Goal: Information Seeking & Learning: Learn about a topic

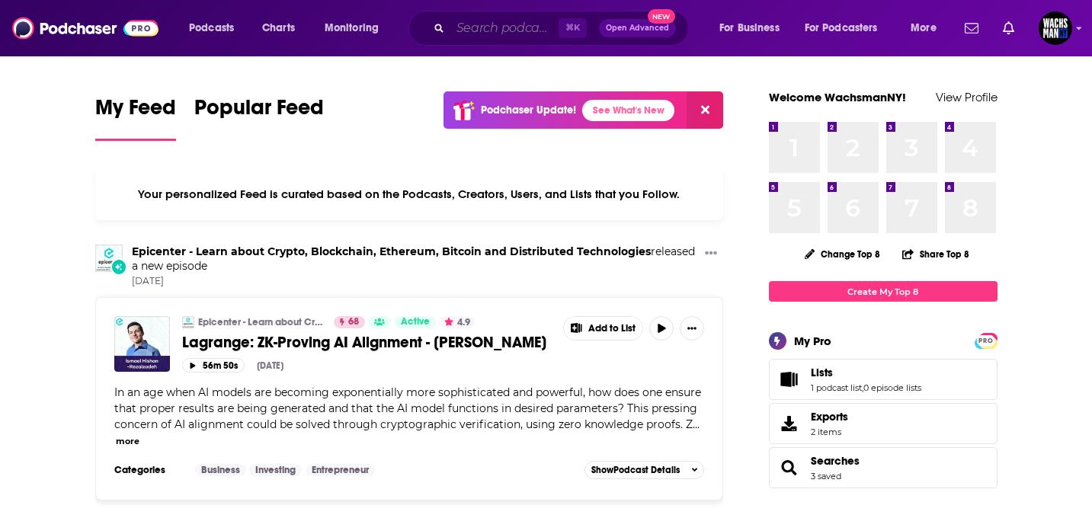
click at [466, 29] on input "Search podcasts, credits, & more..." at bounding box center [504, 28] width 108 height 24
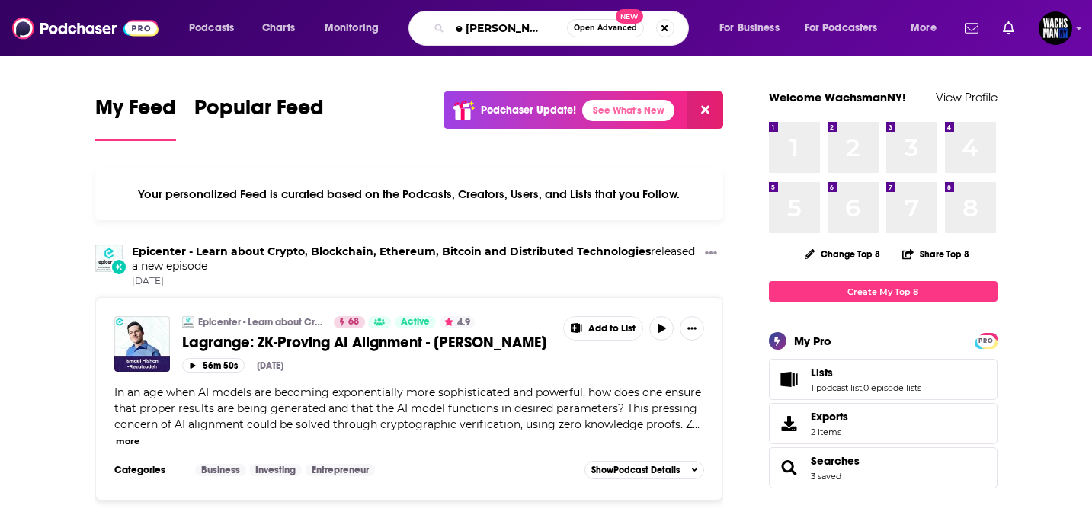
scroll to position [0, 40]
type input "the [PERSON_NAME] podcast"
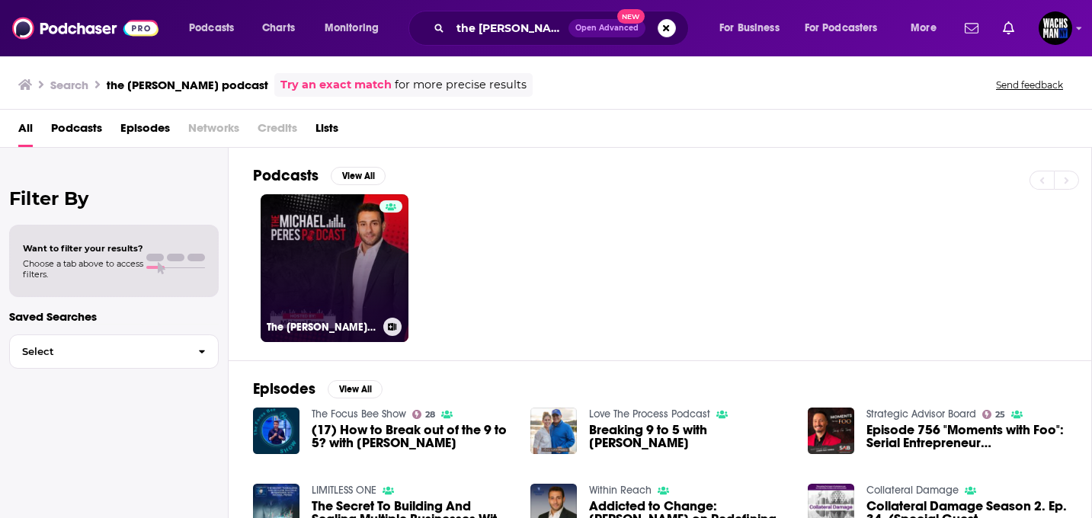
click at [309, 279] on link "The [PERSON_NAME] Podcast" at bounding box center [335, 268] width 148 height 148
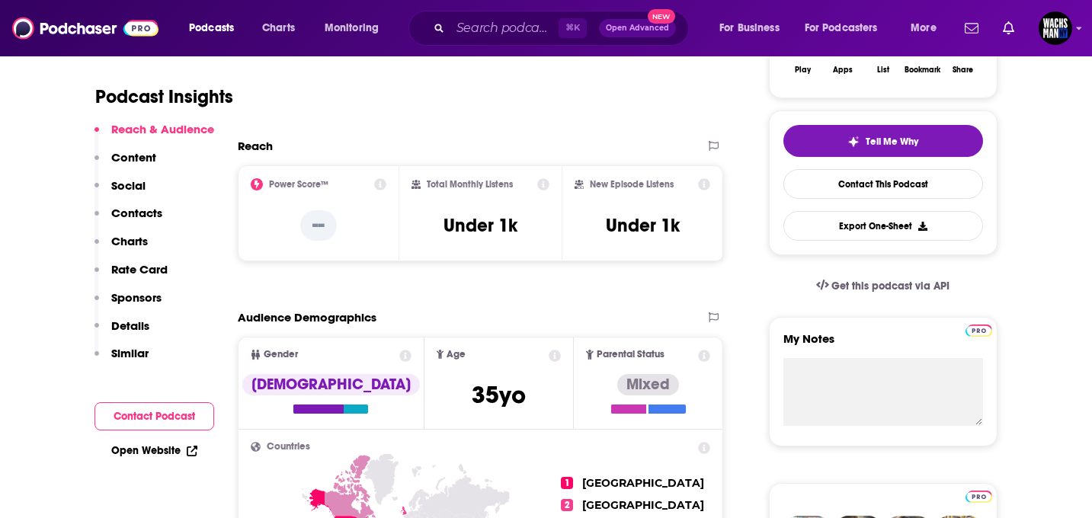
scroll to position [303, 0]
